Goal: Navigation & Orientation: Understand site structure

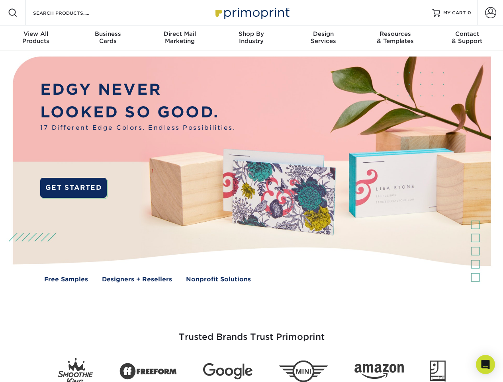
click at [251, 191] on img at bounding box center [250, 175] width 497 height 249
click at [13, 13] on span at bounding box center [13, 13] width 10 height 10
click at [490, 13] on span at bounding box center [490, 12] width 11 height 11
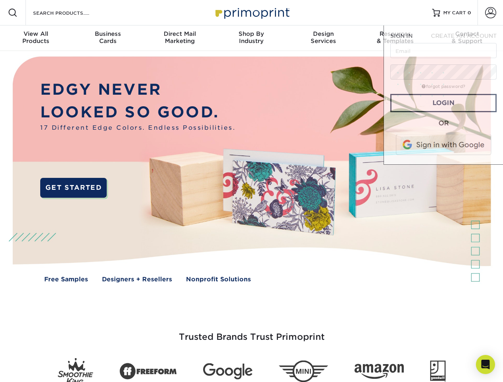
click at [36, 38] on div "View All Products" at bounding box center [36, 37] width 72 height 14
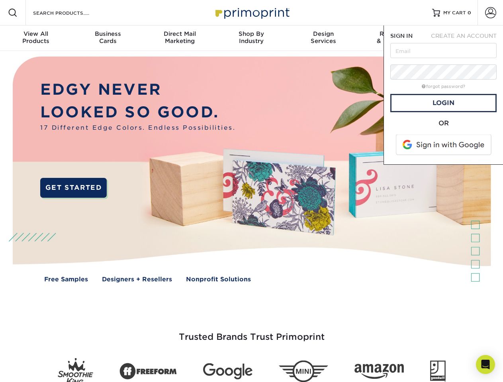
click at [107, 38] on div "Business Cards" at bounding box center [108, 37] width 72 height 14
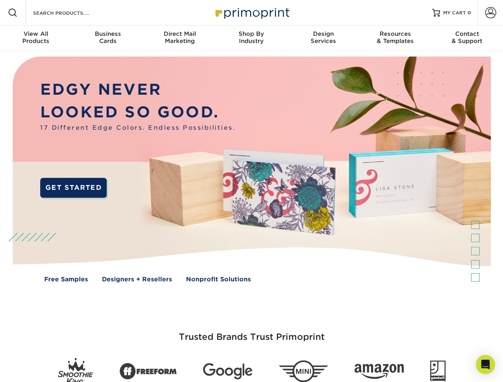
click at [179, 38] on div "Direct Mail Marketing" at bounding box center [180, 37] width 72 height 14
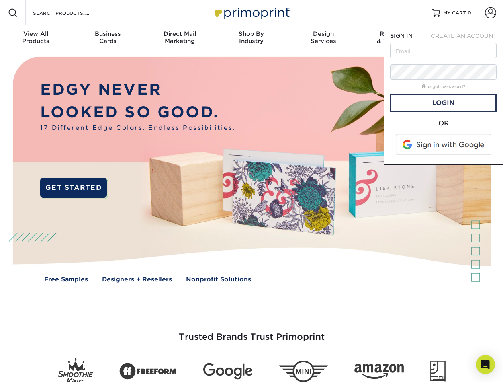
click at [251, 38] on div "Shop By Industry" at bounding box center [251, 37] width 72 height 14
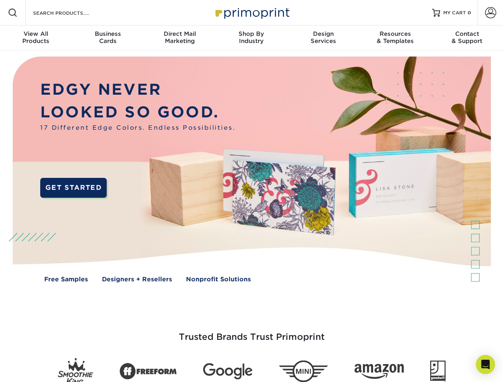
click at [323, 38] on div "Design Services" at bounding box center [323, 37] width 72 height 14
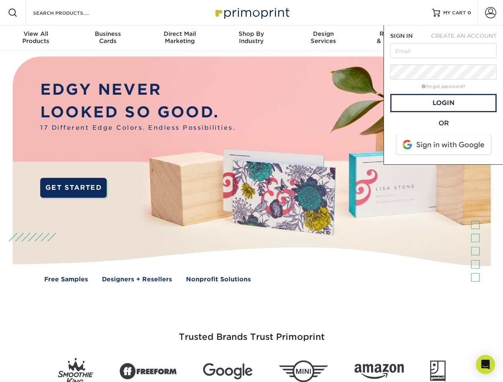
click at [395, 38] on span "SIGN IN" at bounding box center [401, 36] width 22 height 6
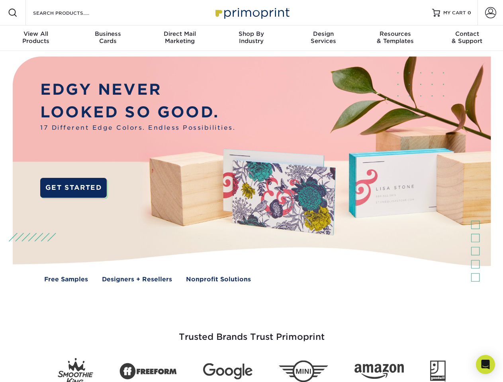
click at [467, 38] on div "Contact & Support" at bounding box center [467, 37] width 72 height 14
